Goal: Obtain resource: Download file/media

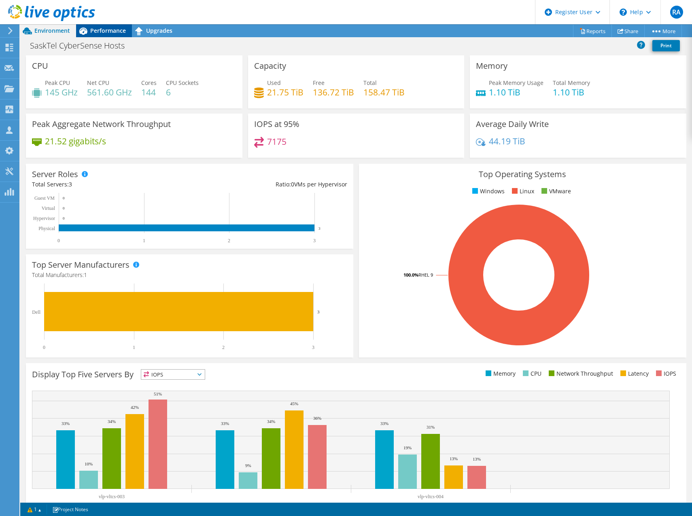
click at [114, 27] on span "Performance" at bounding box center [108, 31] width 36 height 8
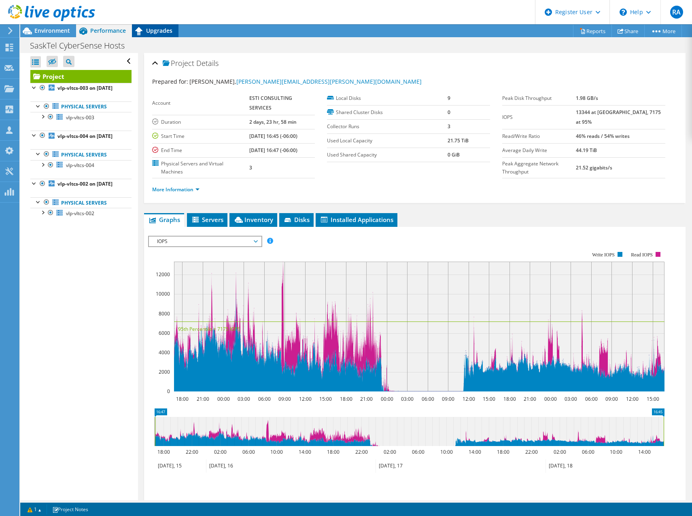
click at [163, 28] on span "Upgrades" at bounding box center [159, 31] width 26 height 8
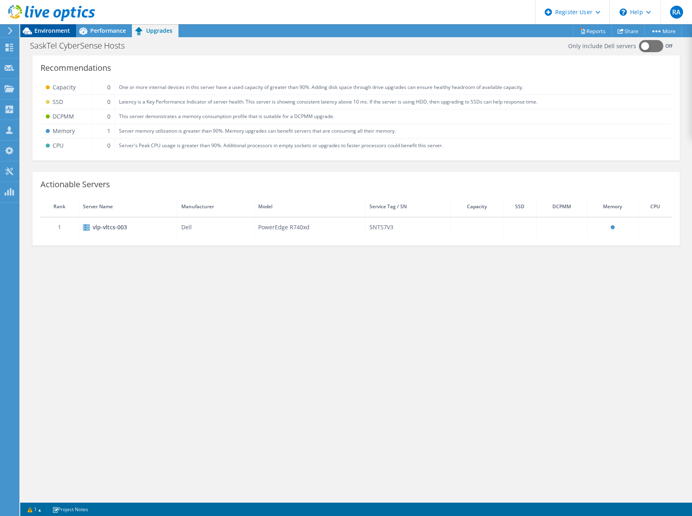
click at [59, 28] on span "Environment" at bounding box center [52, 31] width 36 height 8
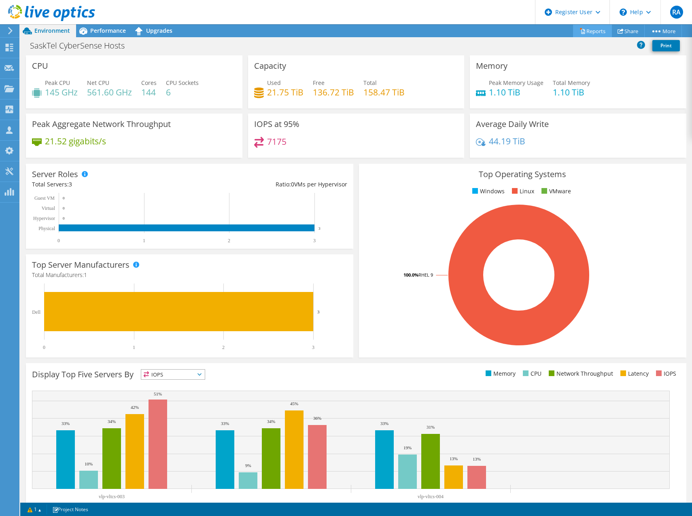
click at [591, 25] on link "Reports" at bounding box center [592, 31] width 39 height 13
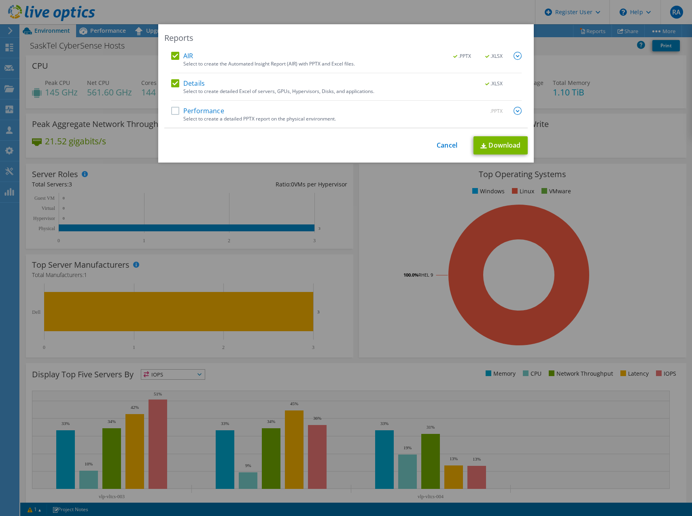
click at [172, 111] on label "Performance" at bounding box center [197, 111] width 53 height 8
click at [0, 0] on input "Performance" at bounding box center [0, 0] width 0 height 0
click at [502, 147] on link "Download" at bounding box center [500, 145] width 54 height 18
click at [408, 35] on div "Reports" at bounding box center [345, 37] width 363 height 11
click at [437, 145] on link "Cancel" at bounding box center [447, 146] width 21 height 8
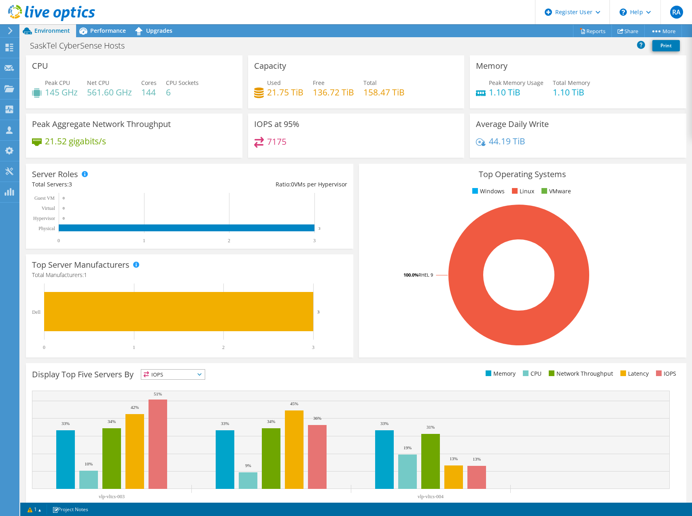
click at [314, 38] on div "SaskTel CyberSense Hosts Print" at bounding box center [356, 45] width 672 height 15
click at [153, 28] on span "Upgrades" at bounding box center [159, 31] width 26 height 8
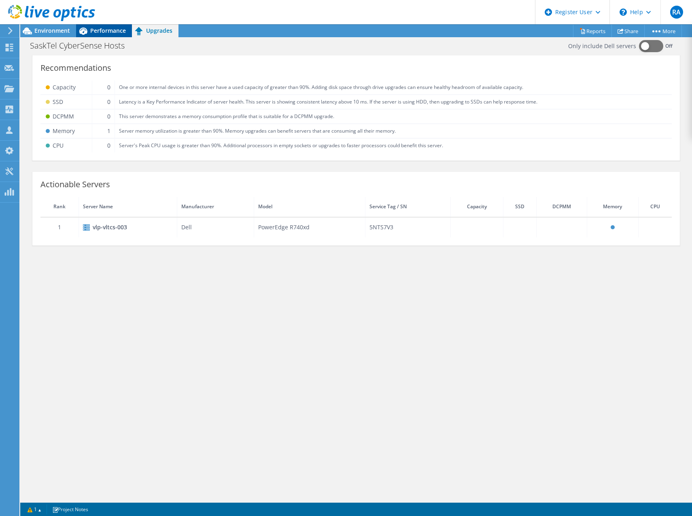
click at [108, 30] on span "Performance" at bounding box center [108, 31] width 36 height 8
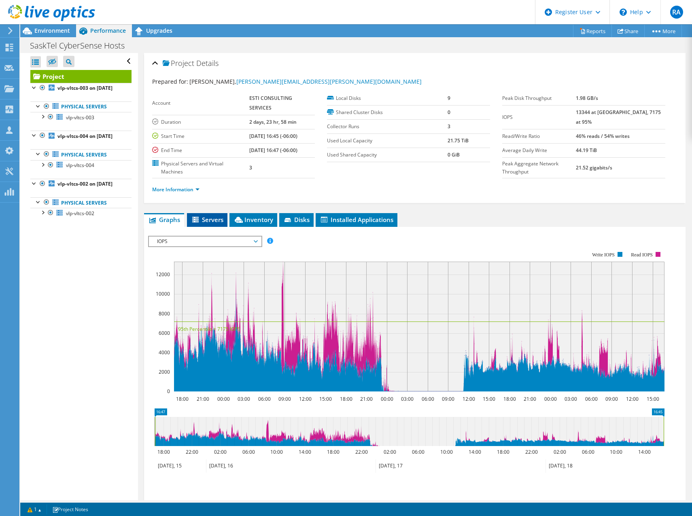
click at [202, 217] on span "Servers" at bounding box center [207, 220] width 32 height 8
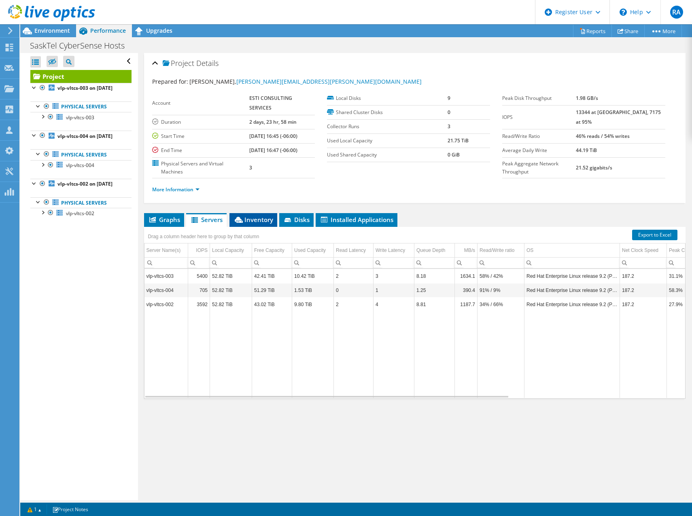
click at [255, 220] on span "Inventory" at bounding box center [253, 220] width 40 height 8
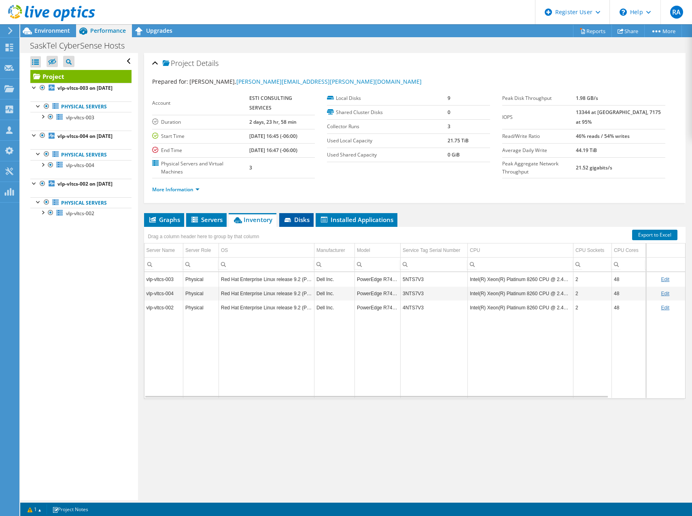
click at [295, 221] on span "Disks" at bounding box center [296, 220] width 26 height 8
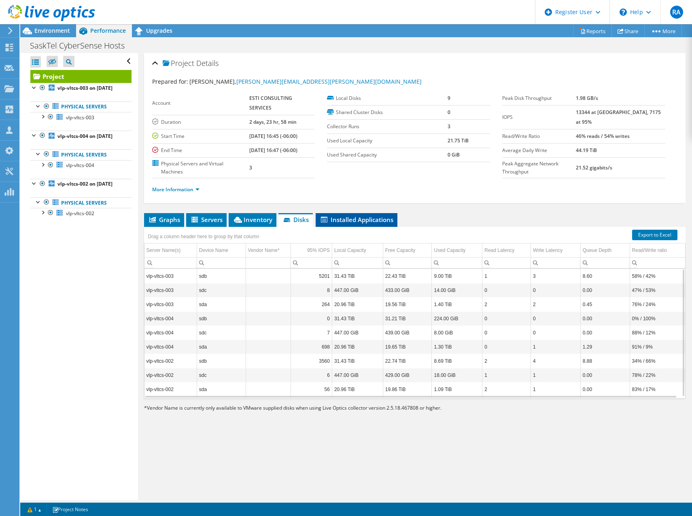
click at [353, 219] on span "Installed Applications" at bounding box center [357, 220] width 74 height 8
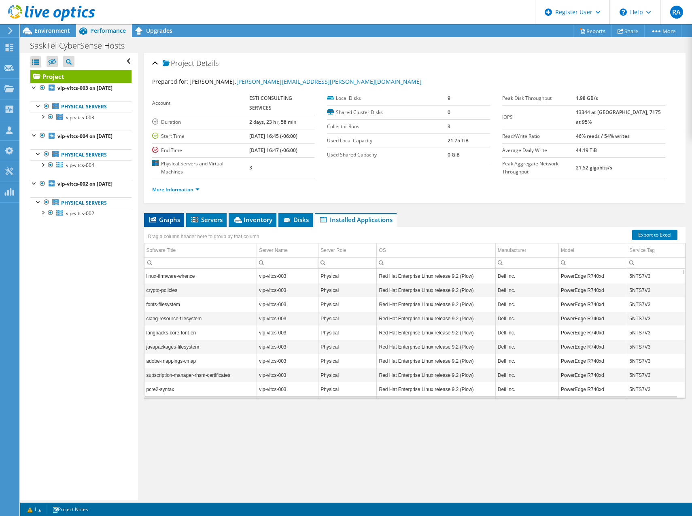
click at [162, 219] on span "Graphs" at bounding box center [164, 220] width 32 height 8
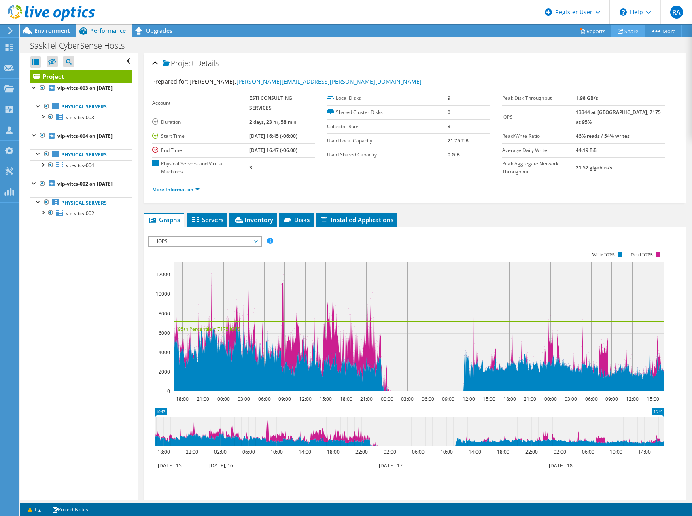
click at [625, 32] on link "Share" at bounding box center [627, 31] width 33 height 13
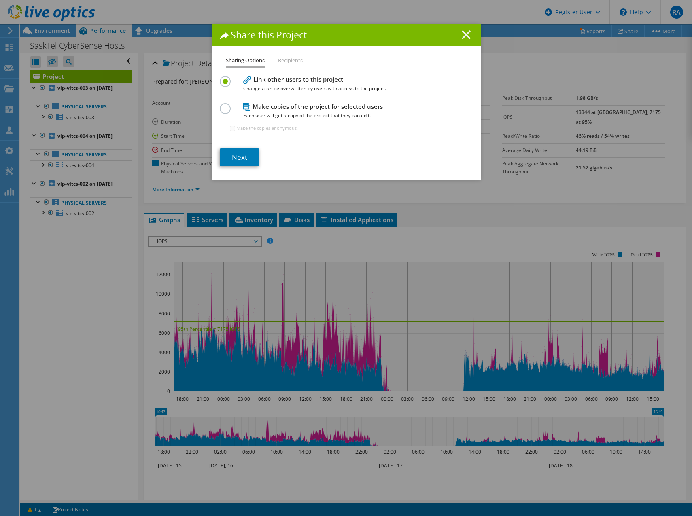
click at [463, 33] on icon at bounding box center [466, 34] width 9 height 9
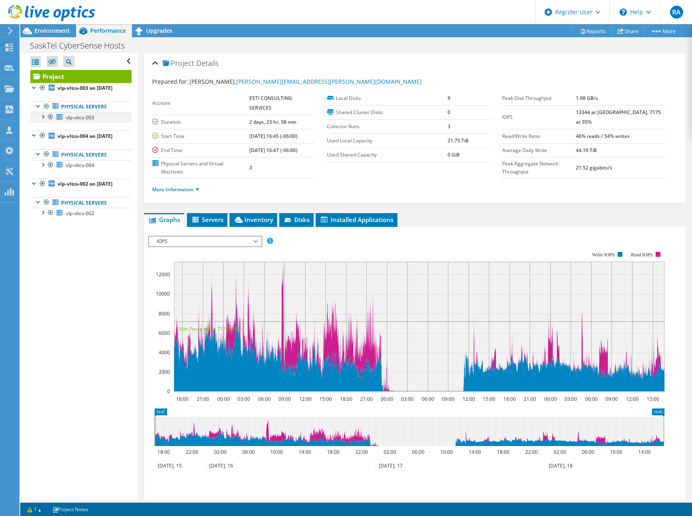
click at [42, 120] on div at bounding box center [42, 116] width 8 height 8
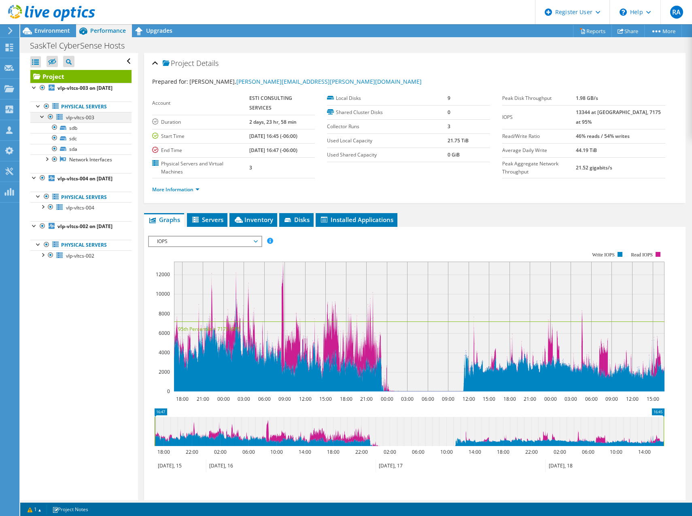
click at [42, 120] on div at bounding box center [42, 116] width 8 height 8
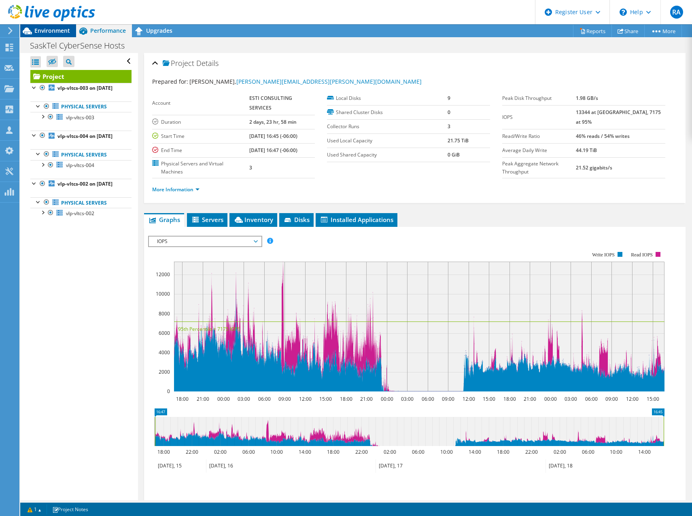
click at [62, 28] on span "Environment" at bounding box center [52, 31] width 36 height 8
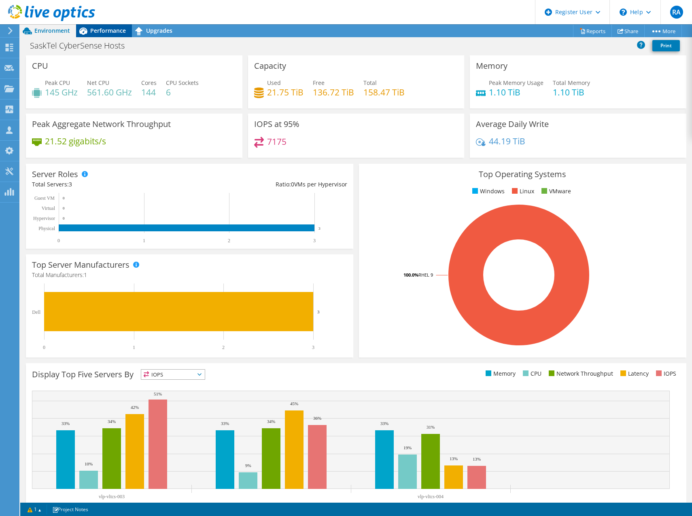
click at [107, 34] on span "Performance" at bounding box center [108, 31] width 36 height 8
